Goal: Information Seeking & Learning: Learn about a topic

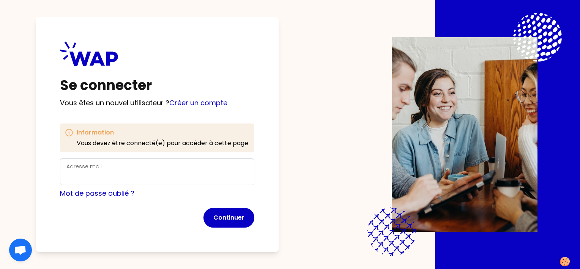
click at [88, 170] on div "Adresse mail" at bounding box center [157, 172] width 182 height 20
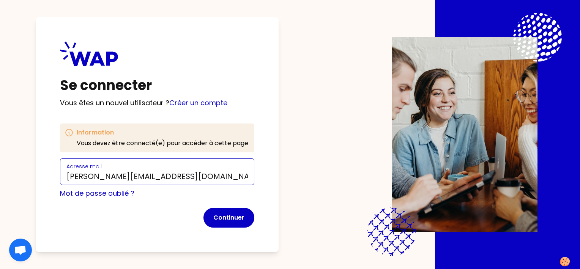
click at [0, 268] on com-1password-button at bounding box center [0, 269] width 0 height 0
type input "[PERSON_NAME][EMAIL_ADDRESS][DOMAIN_NAME]"
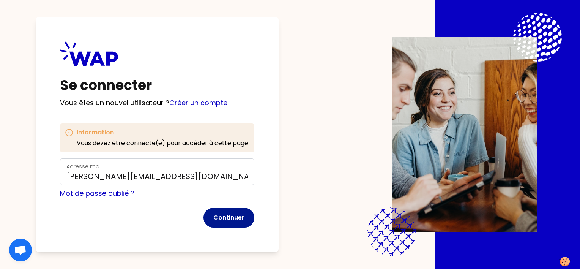
click at [232, 217] on button "Continuer" at bounding box center [229, 218] width 51 height 20
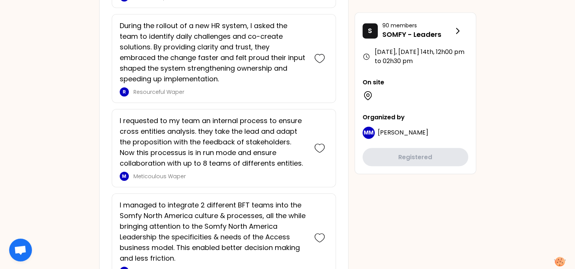
scroll to position [1519, 0]
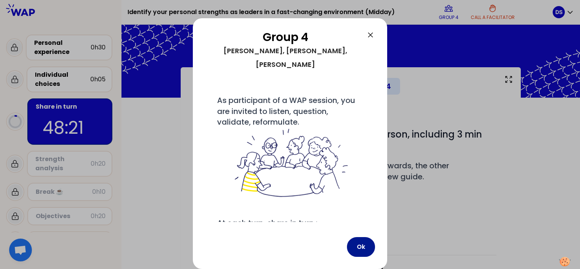
click at [359, 247] on button "Ok" at bounding box center [361, 247] width 28 height 20
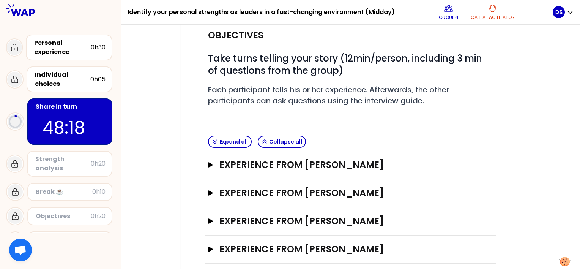
scroll to position [84, 0]
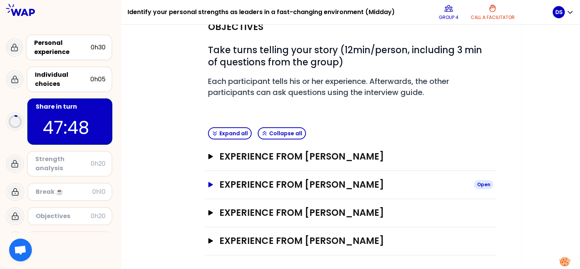
click at [210, 184] on icon "button" at bounding box center [210, 184] width 5 height 5
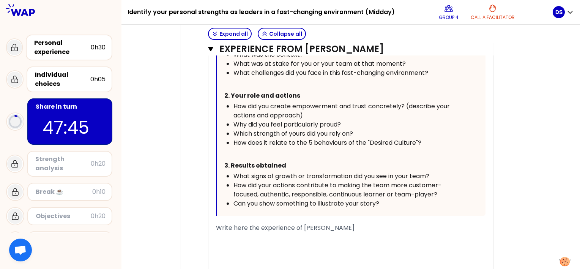
scroll to position [426, 0]
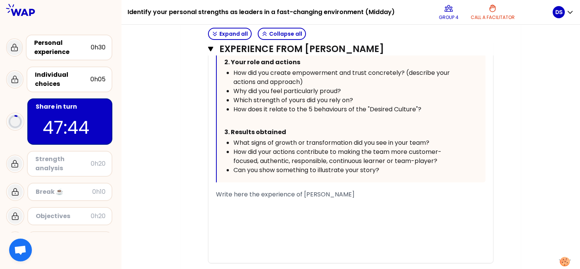
click at [253, 206] on div "﻿" at bounding box center [351, 203] width 270 height 9
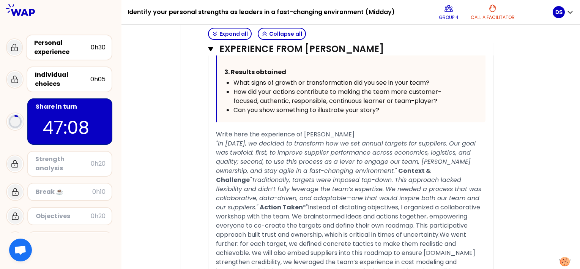
scroll to position [482, 0]
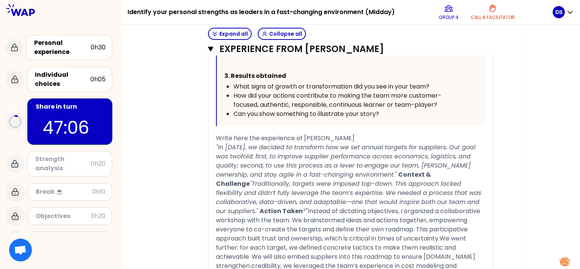
click at [332, 171] on span ""In [DATE], we decided to transform how we set annual targets for suppliers. Ou…" at bounding box center [347, 161] width 262 height 36
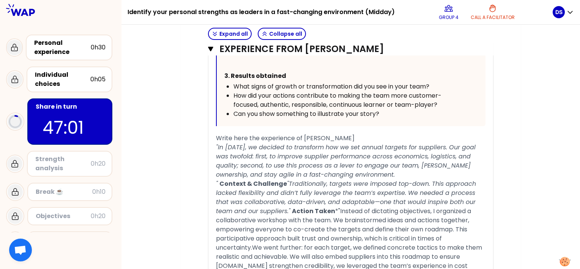
click at [284, 182] on span ""Traditionally, targets were imposed top-down. This approach lacked flexibility…" at bounding box center [347, 197] width 262 height 36
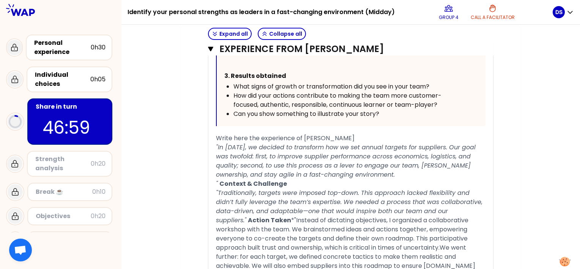
click at [245, 219] on span ""Traditionally, targets were imposed top-down. This approach lacked flexibility…" at bounding box center [350, 206] width 268 height 36
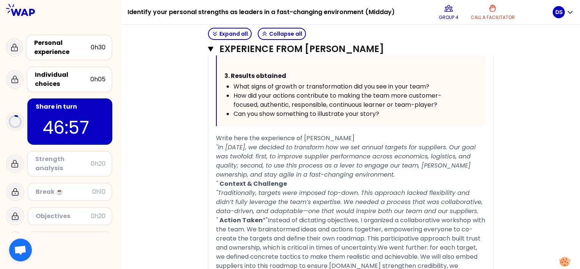
click at [265, 220] on span "*"Instead of dictating objectives, I organized a collaborative workshop with th…" at bounding box center [351, 261] width 271 height 91
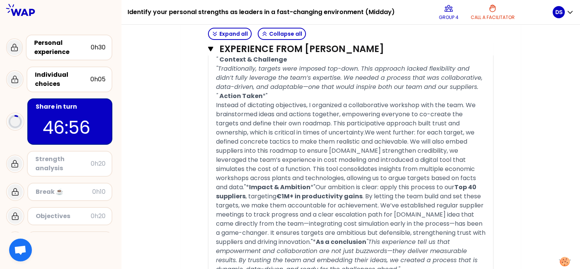
scroll to position [634, 0]
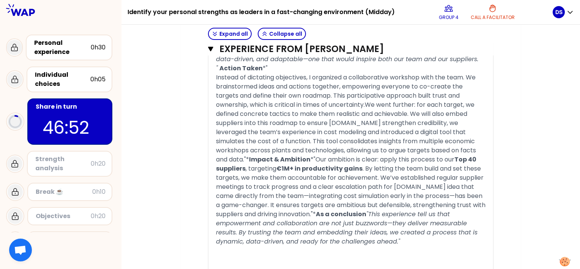
click at [232, 157] on span "Instead of dictating objectives, I organized a collaborative workshop with the …" at bounding box center [347, 118] width 262 height 91
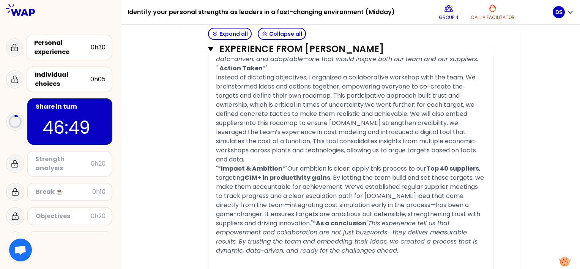
click at [286, 164] on span "*"Our ambition is clear: apply this process to our" at bounding box center [355, 168] width 144 height 9
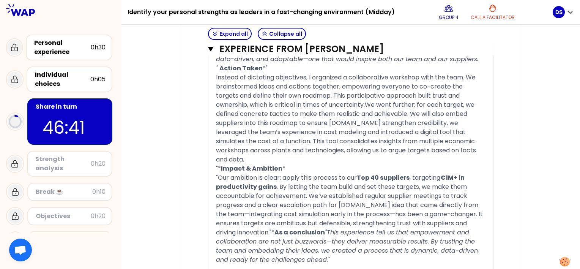
drag, startPoint x: 271, startPoint y: 220, endPoint x: 293, endPoint y: 231, distance: 24.5
click at [271, 220] on span ". By letting the team build and set these targets, we make them accountable for…" at bounding box center [350, 209] width 268 height 54
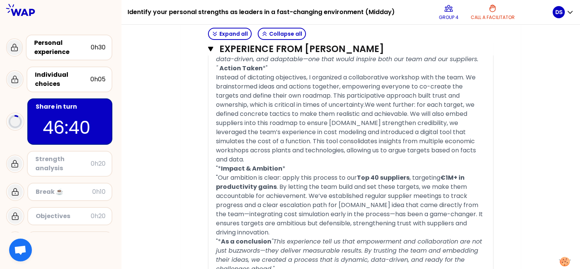
click at [272, 237] on span ""This experience tell us that empowerment and collaboration are not just buzzwo…" at bounding box center [350, 255] width 268 height 36
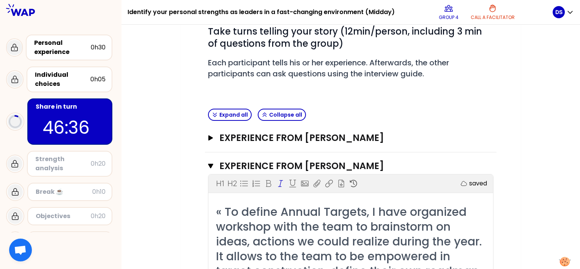
scroll to position [0, 0]
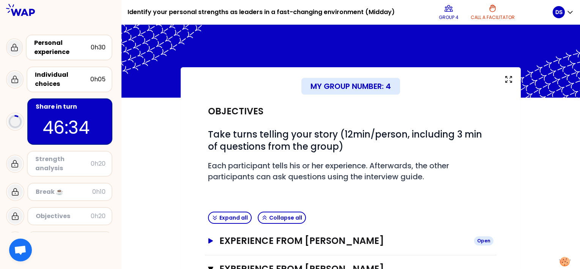
click at [211, 240] on icon "button" at bounding box center [210, 240] width 5 height 5
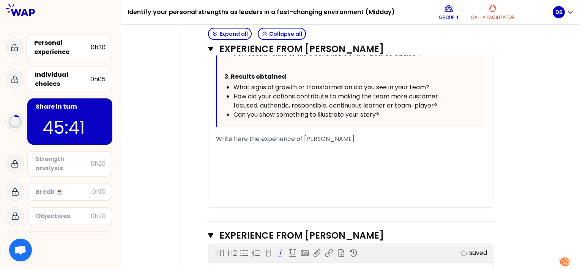
scroll to position [456, 0]
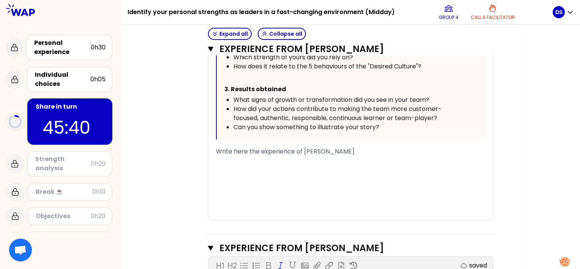
click at [256, 173] on div "﻿" at bounding box center [351, 169] width 270 height 9
drag, startPoint x: 240, startPoint y: 163, endPoint x: 418, endPoint y: 150, distance: 178.5
click at [241, 163] on div "﻿" at bounding box center [351, 160] width 270 height 9
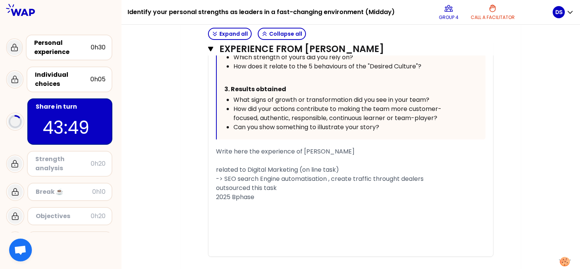
click at [235, 196] on span "2025 Bphase" at bounding box center [235, 197] width 38 height 9
click at [283, 193] on div "2025 Budget phase" at bounding box center [351, 197] width 270 height 9
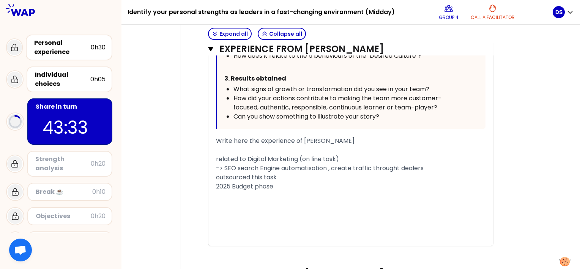
scroll to position [494, 0]
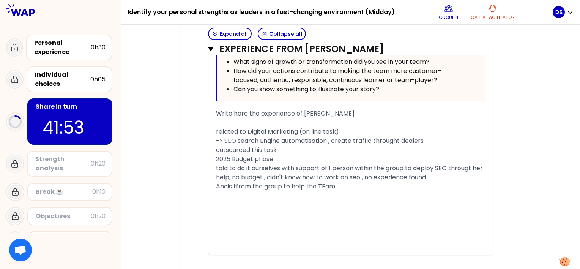
click at [342, 185] on div "Anais tfrom the group to help the TEam" at bounding box center [351, 186] width 270 height 9
click at [235, 186] on span "Anais tfrom the group to help the TEam , give necessary training," at bounding box center [313, 186] width 194 height 9
click at [447, 191] on div "﻿" at bounding box center [351, 195] width 270 height 9
click at [444, 185] on div "Anais expert from the group to help the TEam , give necessary training," at bounding box center [351, 186] width 270 height 9
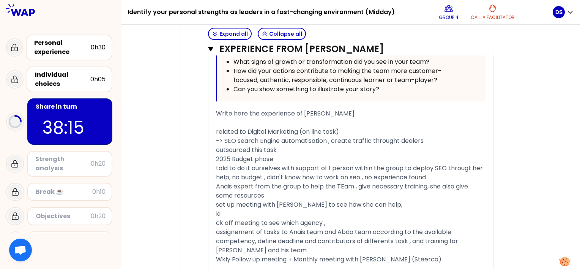
scroll to position [614, 0]
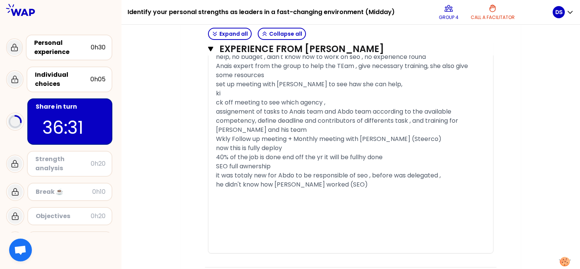
click at [370, 186] on div "he didn't know how [PERSON_NAME] worked (SEO)" at bounding box center [351, 184] width 270 height 9
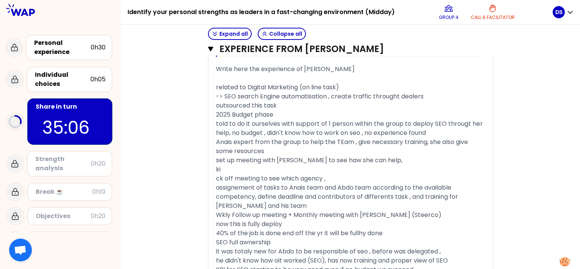
scroll to position [576, 0]
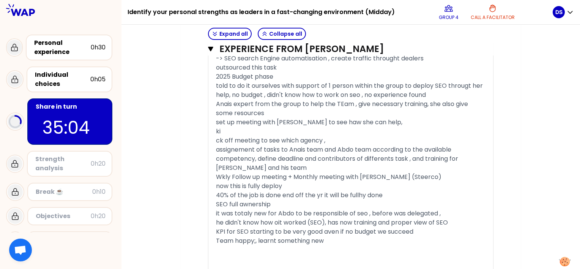
click at [249, 131] on div "ki" at bounding box center [351, 131] width 270 height 9
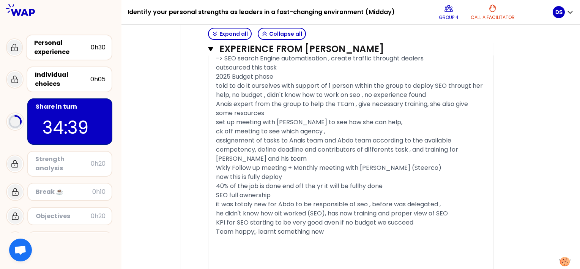
click at [363, 185] on span "40% of the job is done end off the yr it will be fullhy done" at bounding box center [299, 186] width 167 height 9
click at [339, 232] on div "Team happy;, learnt something new" at bounding box center [351, 231] width 270 height 9
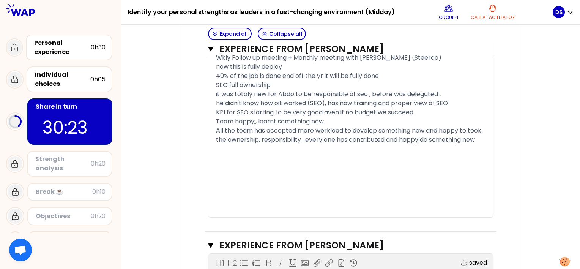
scroll to position [690, 0]
